Goal: Transaction & Acquisition: Purchase product/service

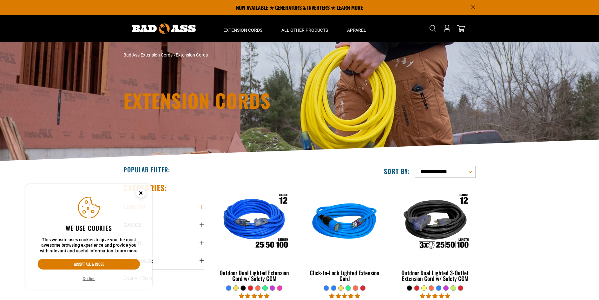
click at [201, 204] on icon "Length" at bounding box center [201, 206] width 5 height 5
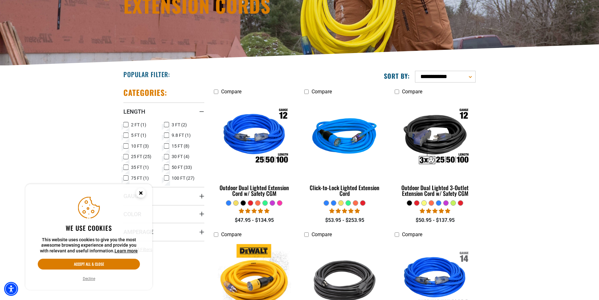
click at [127, 136] on icon at bounding box center [125, 135] width 5 height 8
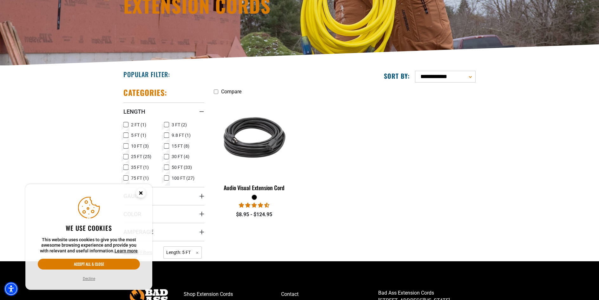
click at [168, 135] on icon at bounding box center [166, 135] width 5 height 8
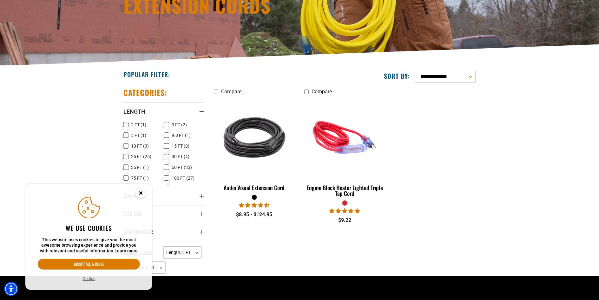
click at [126, 146] on icon at bounding box center [125, 146] width 5 height 8
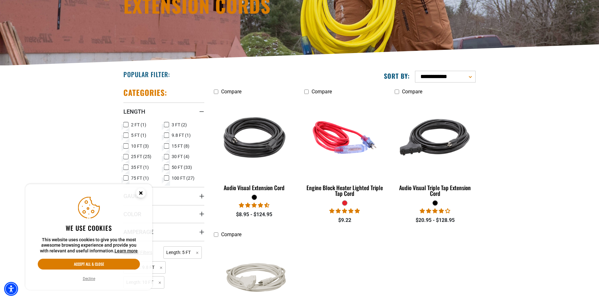
click at [140, 193] on circle "Close this option" at bounding box center [141, 193] width 10 height 10
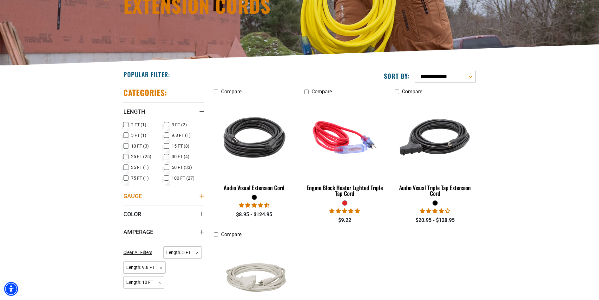
click at [203, 197] on icon "Gauge" at bounding box center [201, 196] width 5 height 5
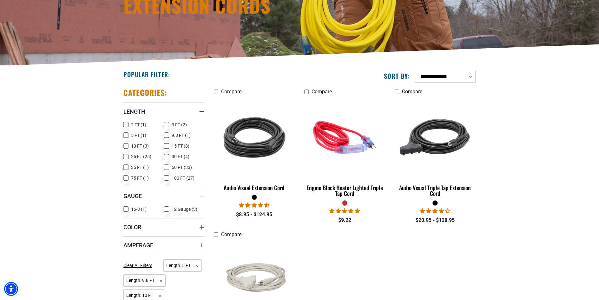
click at [167, 209] on icon at bounding box center [166, 209] width 5 height 8
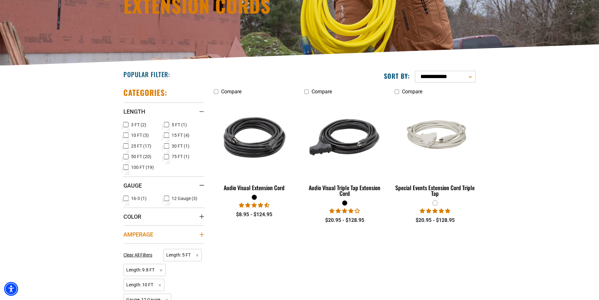
click at [201, 234] on icon "Amperage" at bounding box center [202, 234] width 4 height 4
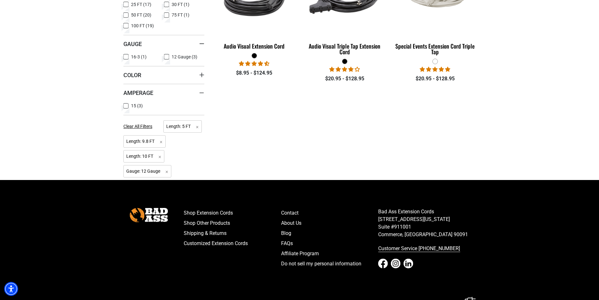
scroll to position [269, 0]
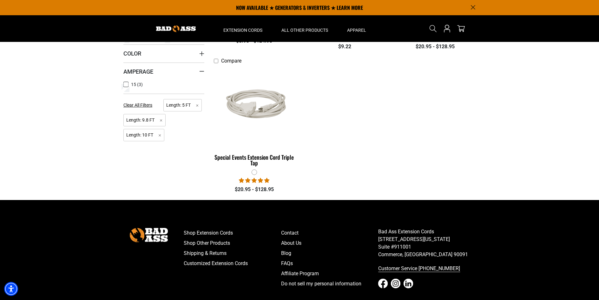
scroll to position [95, 0]
